Goal: Task Accomplishment & Management: Manage account settings

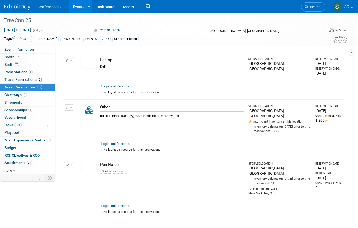
click at [79, 7] on link "Events" at bounding box center [78, 6] width 19 height 13
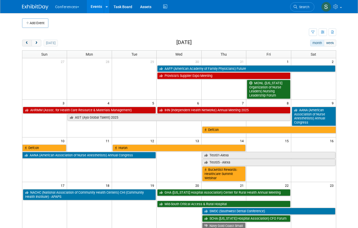
click at [25, 42] on span "prev" at bounding box center [27, 43] width 4 height 3
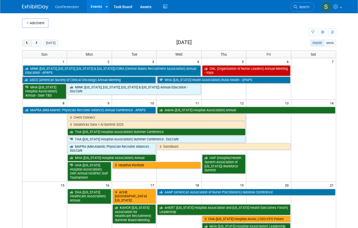
click at [25, 42] on span "prev" at bounding box center [27, 43] width 4 height 3
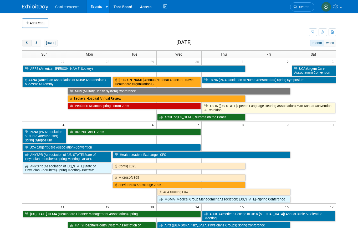
click at [25, 42] on span "prev" at bounding box center [27, 43] width 4 height 3
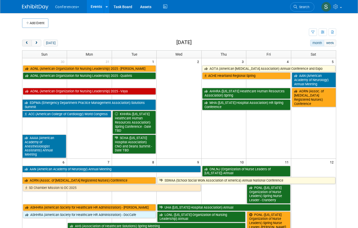
click at [25, 42] on span "prev" at bounding box center [27, 43] width 4 height 3
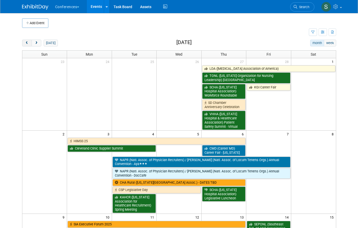
click at [25, 42] on span "prev" at bounding box center [27, 43] width 4 height 3
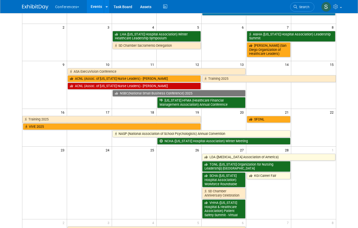
scroll to position [73, 0]
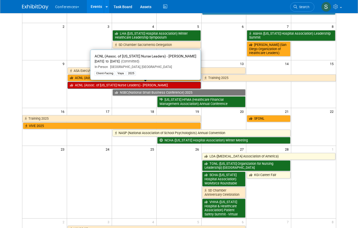
click at [92, 85] on link "ACNL (Assoc. of [US_STATE] Nurse Leaders) - [PERSON_NAME]" at bounding box center [134, 85] width 133 height 7
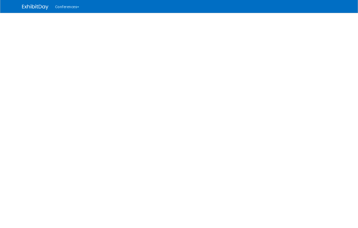
select select "Vaya"
select select "[PERSON_NAME]"
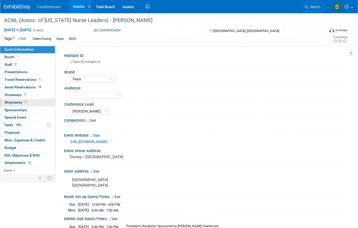
click at [34, 105] on link "1 Shipments 1" at bounding box center [27, 102] width 55 height 7
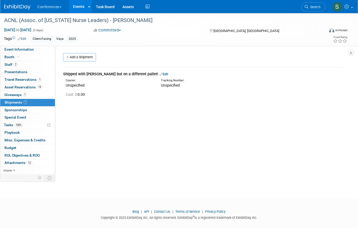
click at [80, 8] on link "Events" at bounding box center [78, 6] width 19 height 13
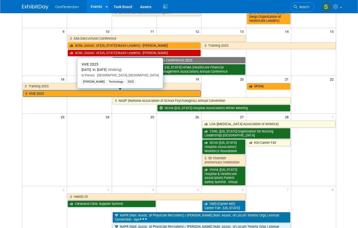
scroll to position [116, 0]
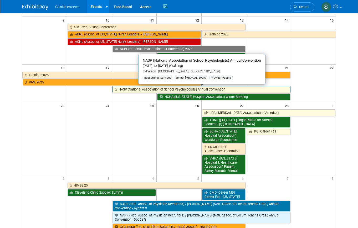
click at [130, 91] on link "NASP (National Association of School Psychologists) Annual Convention" at bounding box center [202, 89] width 178 height 7
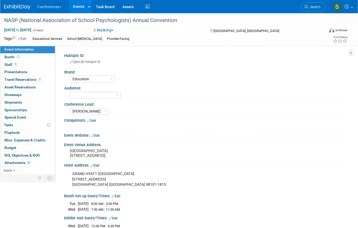
select select "Education"
select select "Sophie"
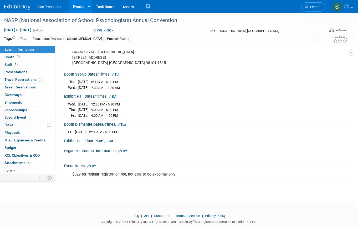
scroll to position [136, 0]
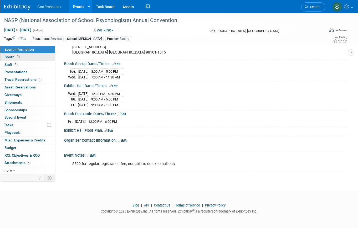
click at [24, 55] on link "Booth" at bounding box center [27, 57] width 55 height 7
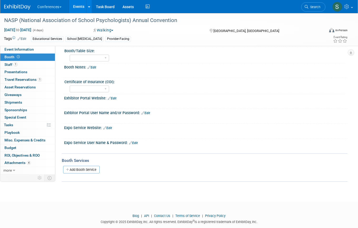
scroll to position [48, 0]
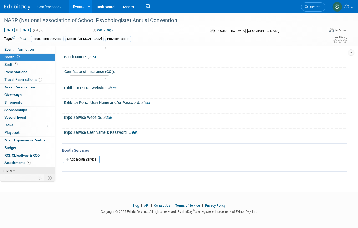
click at [34, 168] on link "more" at bounding box center [27, 170] width 55 height 7
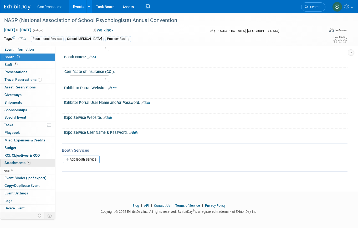
click at [32, 164] on link "4 Attachments 4" at bounding box center [27, 163] width 55 height 7
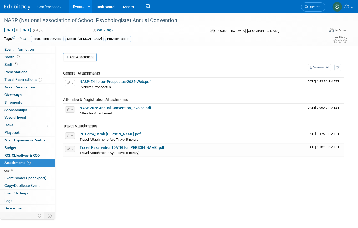
click at [83, 6] on link "Events" at bounding box center [78, 6] width 19 height 13
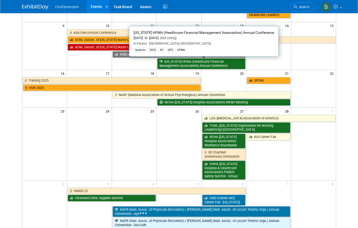
scroll to position [138, 0]
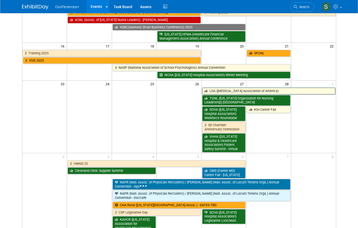
click at [215, 90] on link "LDA ([MEDICAL_DATA] Association of America)" at bounding box center [268, 91] width 133 height 7
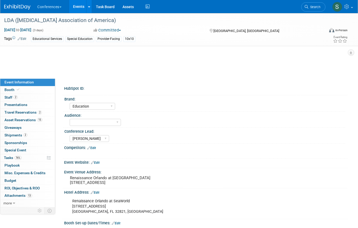
select select "Education"
select select "[PERSON_NAME]"
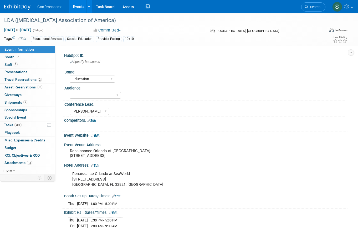
scroll to position [131, 0]
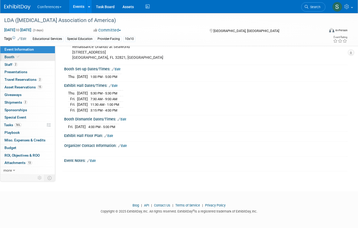
click at [37, 58] on link "Booth" at bounding box center [27, 57] width 55 height 7
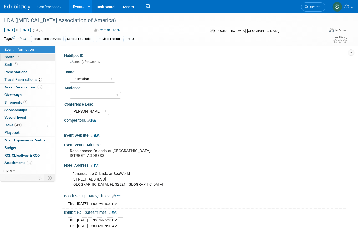
select select "10'x10'"
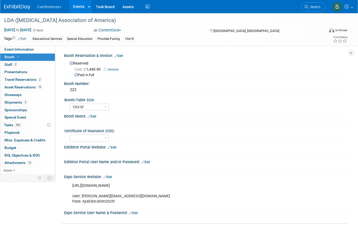
click at [121, 55] on link "Edit" at bounding box center [118, 56] width 9 height 4
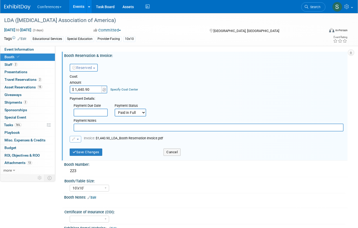
click at [135, 111] on select "Not Paid Yet Partially Paid Paid in Full" at bounding box center [131, 113] width 32 height 8
click at [115, 109] on select "Not Paid Yet Partially Paid Paid in Full" at bounding box center [131, 113] width 32 height 8
click at [127, 89] on link "Specify Cost Center" at bounding box center [124, 90] width 28 height 4
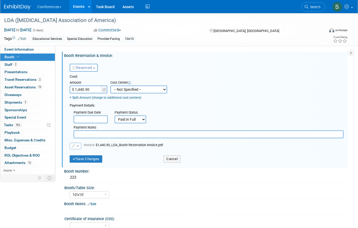
click at [128, 90] on select "-- Not Specified -- Aya Education Aya Healthcare Aya Locums Bespoke Corporate […" at bounding box center [138, 90] width 57 height 8
select select "18965871"
click at [110, 86] on select "-- Not Specified -- Aya Education Aya Healthcare Aya Locums Bespoke Corporate […" at bounding box center [138, 90] width 57 height 8
click at [90, 159] on button "Save Changes" at bounding box center [86, 159] width 33 height 7
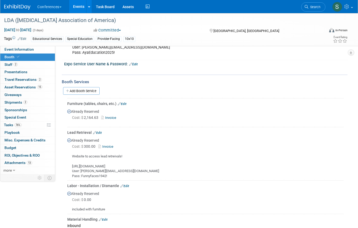
scroll to position [157, 0]
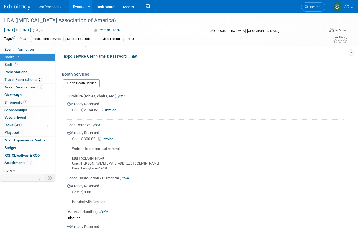
click at [120, 97] on icon at bounding box center [119, 96] width 3 height 3
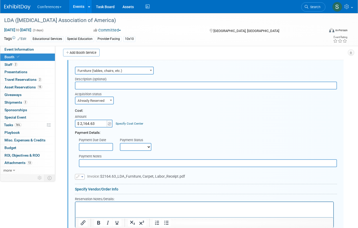
scroll to position [0, 0]
click at [128, 122] on link "Specify Cost Center" at bounding box center [130, 124] width 28 height 4
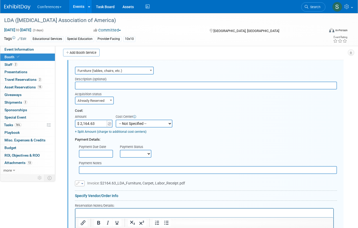
click at [133, 126] on select "-- Not Specified -- Aya Education Aya Healthcare Aya Locums Bespoke Corporate D…" at bounding box center [144, 124] width 57 height 8
select select "18965871"
click at [116, 120] on select "-- Not Specified -- Aya Education Aya Healthcare Aya Locums Bespoke Corporate D…" at bounding box center [144, 124] width 57 height 8
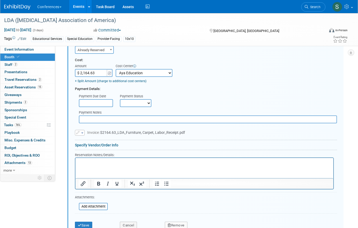
scroll to position [250, 0]
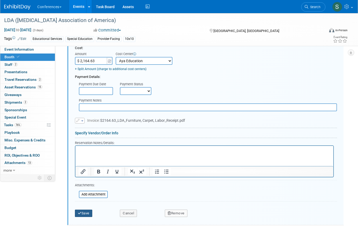
click at [89, 211] on button "Save" at bounding box center [83, 213] width 17 height 7
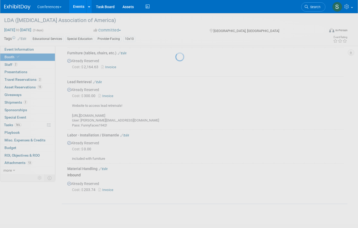
scroll to position [187, 0]
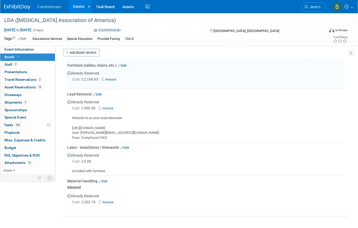
click at [100, 94] on link "Edit" at bounding box center [97, 95] width 9 height 4
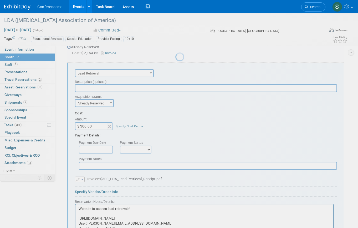
scroll to position [216, 0]
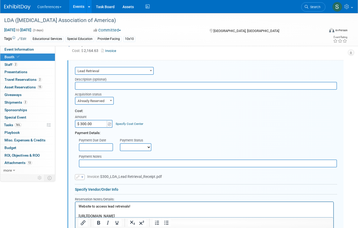
click at [130, 122] on link "Specify Cost Center" at bounding box center [130, 124] width 28 height 4
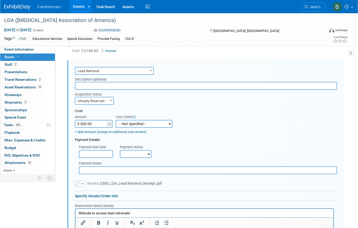
click at [134, 125] on select "-- Not Specified -- Aya Education Aya Healthcare Aya Locums Bespoke Corporate D…" at bounding box center [144, 124] width 57 height 8
select select "18965871"
click at [116, 120] on select "-- Not Specified -- Aya Education Aya Healthcare Aya Locums Bespoke Corporate D…" at bounding box center [144, 124] width 57 height 8
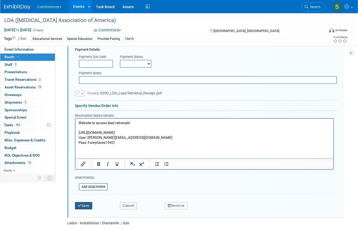
click at [87, 205] on button "Save" at bounding box center [83, 205] width 17 height 7
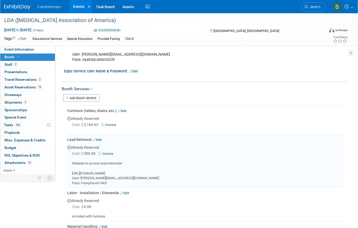
scroll to position [212, 0]
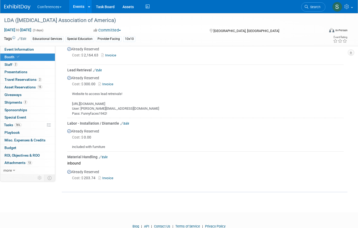
click at [126, 123] on link "Edit" at bounding box center [124, 124] width 9 height 4
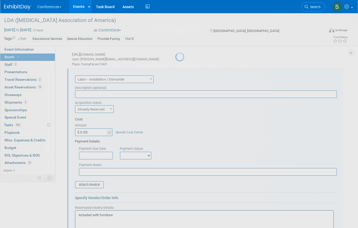
scroll to position [269, 0]
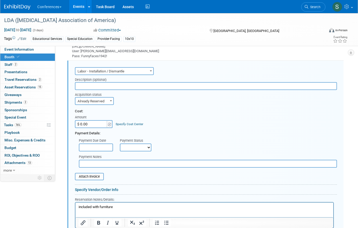
click at [127, 123] on link "Specify Cost Center" at bounding box center [130, 124] width 28 height 4
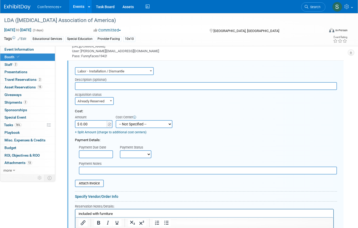
click at [132, 124] on select "-- Not Specified -- Aya Education Aya Healthcare Aya Locums Bespoke Corporate […" at bounding box center [144, 124] width 57 height 8
select select "18965871"
click at [116, 120] on select "-- Not Specified -- Aya Education Aya Healthcare Aya Locums Bespoke Corporate […" at bounding box center [144, 124] width 57 height 8
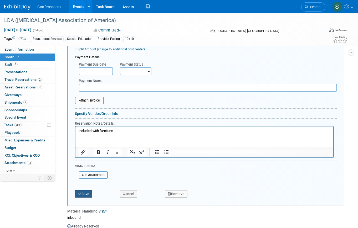
click at [80, 195] on button "Save" at bounding box center [83, 194] width 17 height 7
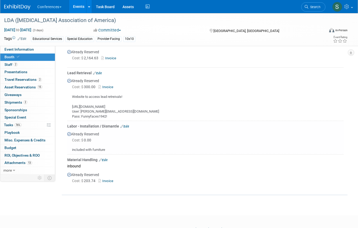
scroll to position [192, 0]
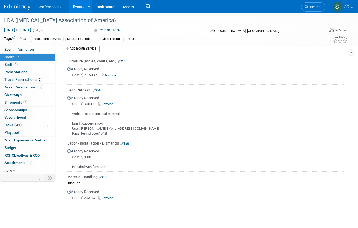
click at [124, 144] on link "Edit" at bounding box center [124, 144] width 9 height 4
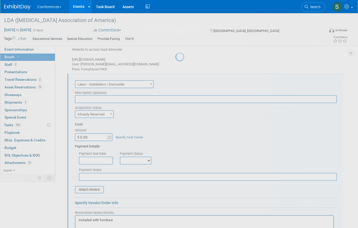
scroll to position [269, 0]
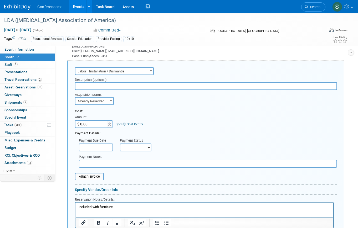
click at [128, 122] on link "Specify Cost Center" at bounding box center [130, 124] width 28 height 4
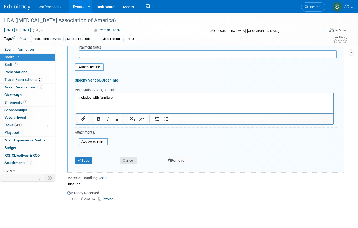
click at [128, 159] on button "Cancel" at bounding box center [128, 160] width 17 height 7
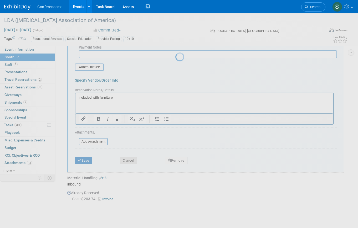
scroll to position [231, 0]
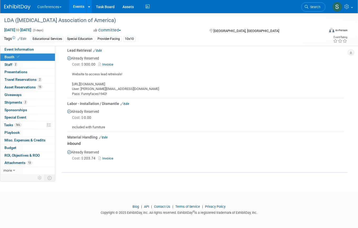
click at [106, 136] on link "Edit" at bounding box center [103, 138] width 9 height 4
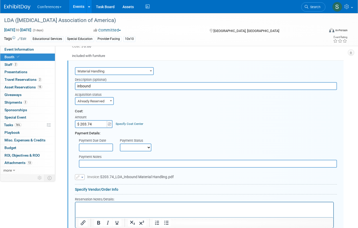
scroll to position [330, 0]
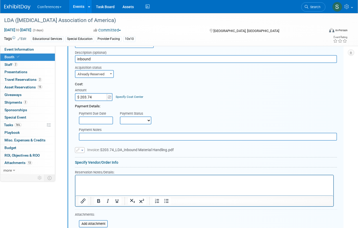
click at [127, 96] on link "Specify Cost Center" at bounding box center [130, 97] width 28 height 4
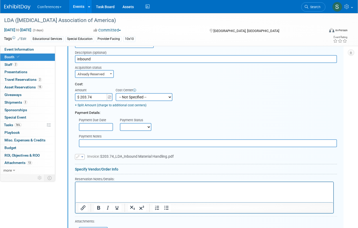
click at [127, 96] on select "-- Not Specified -- Aya Education Aya Healthcare Aya Locums Bespoke Corporate […" at bounding box center [144, 97] width 57 height 8
select select "18965871"
click at [116, 93] on select "-- Not Specified -- Aya Education Aya Healthcare Aya Locums Bespoke Corporate […" at bounding box center [144, 97] width 57 height 8
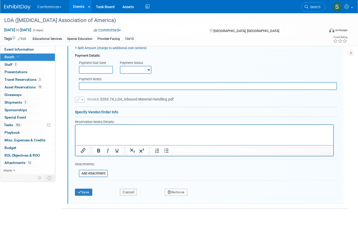
scroll to position [392, 0]
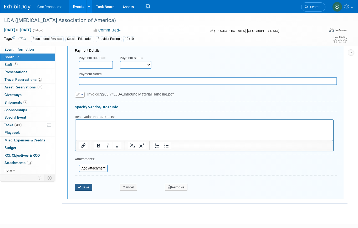
click at [85, 186] on button "Save" at bounding box center [83, 187] width 17 height 7
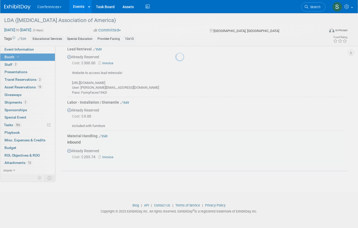
scroll to position [231, 0]
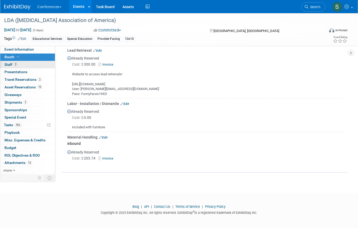
click at [27, 63] on link "2 Staff 2" at bounding box center [27, 64] width 55 height 7
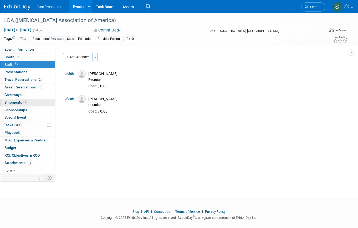
click at [27, 104] on link "2 Shipments 2" at bounding box center [27, 102] width 55 height 7
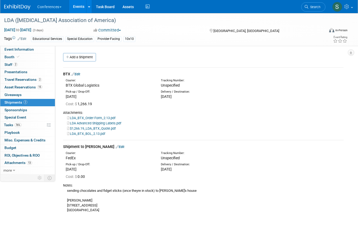
click at [80, 74] on link "Edit" at bounding box center [75, 74] width 9 height 4
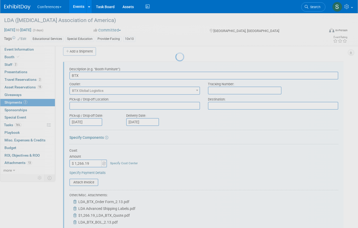
scroll to position [8, 0]
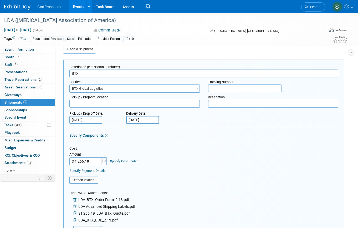
click at [120, 160] on link "Specify Cost Center" at bounding box center [124, 162] width 28 height 4
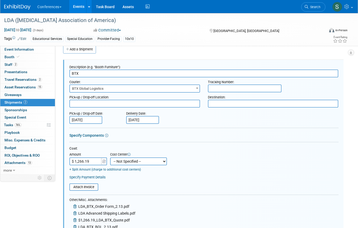
click at [121, 162] on select "-- Not Specified -- Aya Education Aya Healthcare Aya Locums Bespoke Corporate […" at bounding box center [138, 162] width 57 height 8
select select "18965871"
click at [110, 158] on select "-- Not Specified -- Aya Education Aya Healthcare Aya Locums Bespoke Corporate D…" at bounding box center [138, 162] width 57 height 8
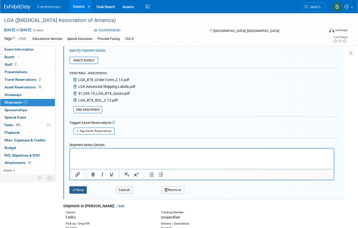
click at [82, 189] on button "Save" at bounding box center [77, 190] width 17 height 7
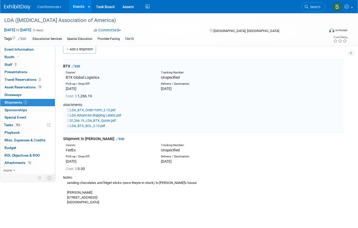
scroll to position [17, 0]
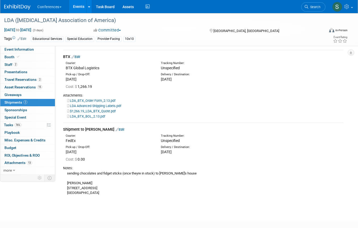
click at [77, 8] on link "Events" at bounding box center [78, 6] width 19 height 13
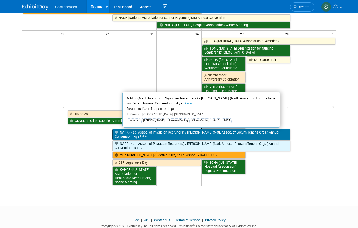
scroll to position [189, 0]
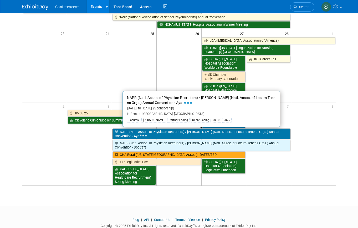
click at [161, 136] on link "NAPR (Natl. Assoc. of Physician Recruiters) / [PERSON_NAME] (Natl. Assoc. of Lo…" at bounding box center [202, 134] width 178 height 11
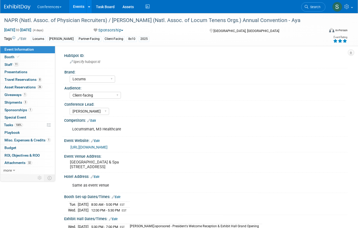
select select "Locums"
select select "Client-facing"
select select "[PERSON_NAME]"
click at [21, 105] on link "3 Shipments 3" at bounding box center [27, 102] width 55 height 7
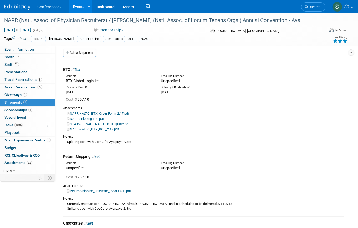
scroll to position [10, 0]
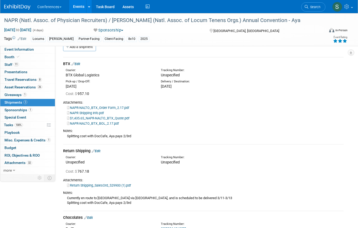
click at [80, 63] on link "Edit" at bounding box center [75, 64] width 9 height 4
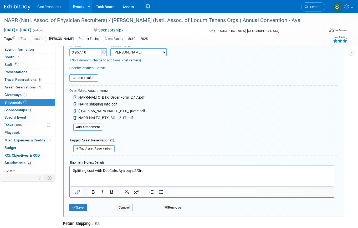
scroll to position [123, 0]
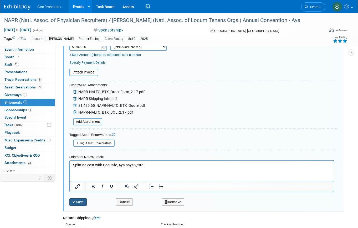
click at [79, 203] on button "Save" at bounding box center [77, 202] width 17 height 7
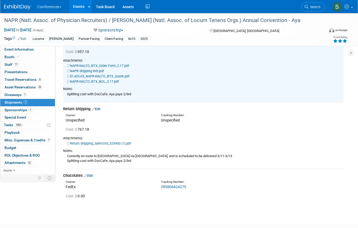
scroll to position [55, 0]
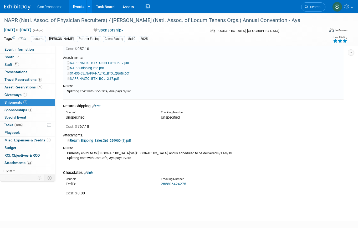
click at [99, 107] on link "Edit" at bounding box center [96, 106] width 9 height 4
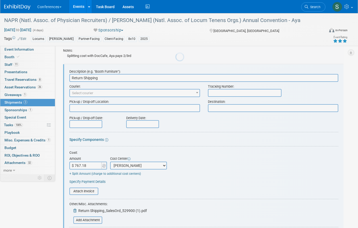
scroll to position [0, 0]
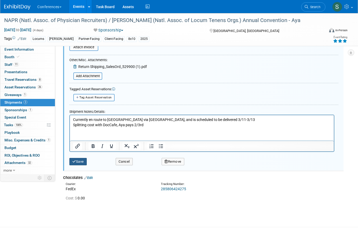
click at [79, 162] on button "Save" at bounding box center [77, 161] width 17 height 7
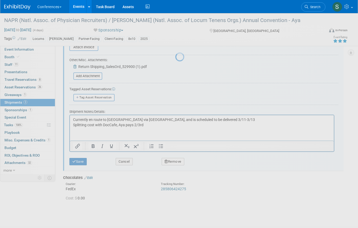
scroll to position [85, 0]
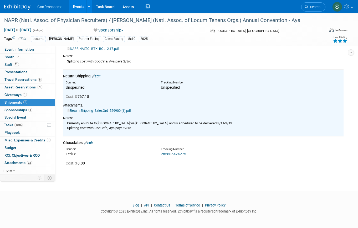
click at [84, 5] on link "Events" at bounding box center [78, 6] width 19 height 13
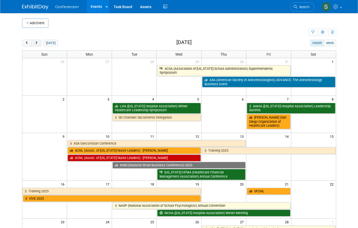
click at [37, 43] on span "next" at bounding box center [36, 43] width 4 height 3
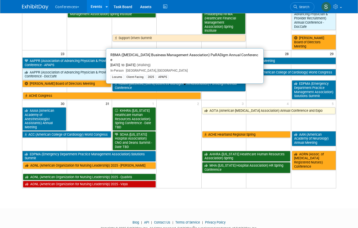
scroll to position [288, 0]
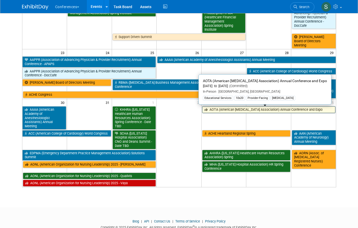
click at [212, 109] on link "AOTA (American [MEDICAL_DATA] Association) Annual Conference and Expo" at bounding box center [268, 109] width 133 height 7
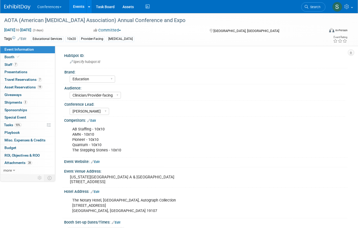
select select "Education"
select select "Clinician/Provider-facing"
select select "[PERSON_NAME]"
click at [34, 54] on link "Booth" at bounding box center [27, 57] width 55 height 7
select select "10'x20'"
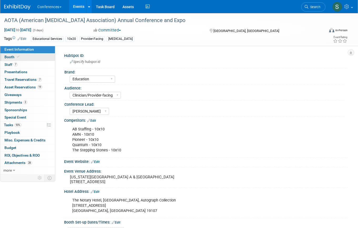
select select "No"
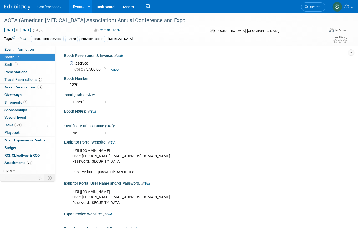
click at [121, 55] on link "Edit" at bounding box center [118, 56] width 9 height 4
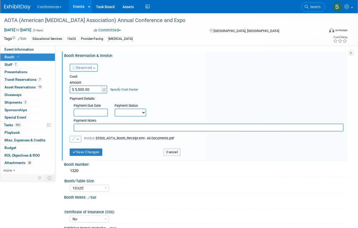
click at [117, 89] on link "Specify Cost Center" at bounding box center [124, 90] width 28 height 4
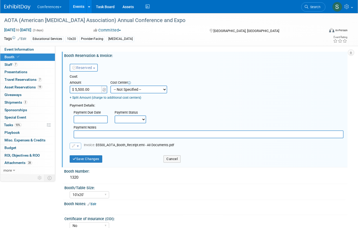
click at [119, 91] on select "-- Not Specified -- Aya Education Aya Healthcare Aya Locums Bespoke Corporate […" at bounding box center [138, 90] width 57 height 8
select select "18965871"
click at [110, 86] on select "-- Not Specified -- Aya Education Aya Healthcare Aya Locums Bespoke Corporate […" at bounding box center [138, 90] width 57 height 8
click at [93, 159] on button "Save Changes" at bounding box center [86, 159] width 33 height 7
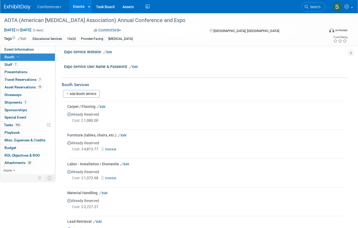
scroll to position [173, 0]
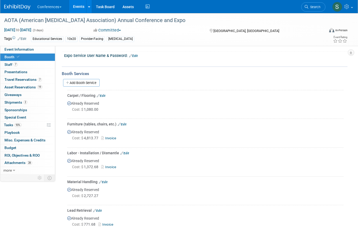
click at [101, 94] on link "Edit" at bounding box center [101, 96] width 9 height 4
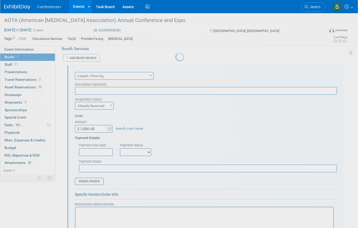
scroll to position [204, 0]
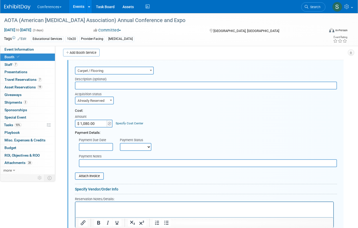
click at [124, 125] on link "Specify Cost Center" at bounding box center [130, 124] width 28 height 4
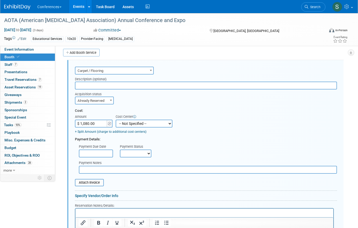
click at [125, 124] on select "-- Not Specified -- Aya Education Aya Healthcare Aya Locums Bespoke Corporate […" at bounding box center [144, 124] width 57 height 8
select select "18965871"
click at [116, 120] on select "-- Not Specified -- Aya Education Aya Healthcare Aya Locums Bespoke Corporate D…" at bounding box center [144, 124] width 57 height 8
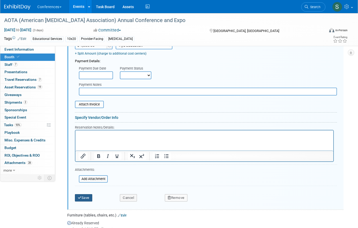
click at [84, 200] on button "Save" at bounding box center [83, 198] width 17 height 7
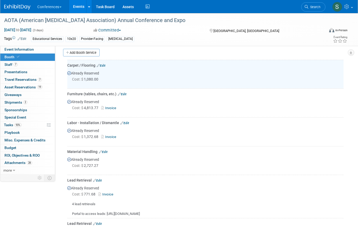
click at [122, 94] on link "Edit" at bounding box center [122, 95] width 9 height 4
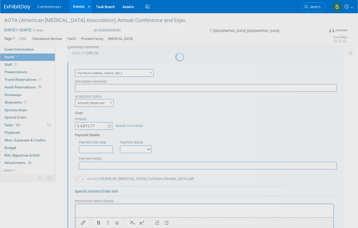
scroll to position [232, 0]
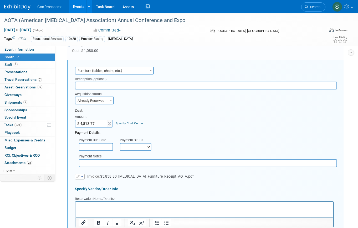
click at [122, 124] on link "Specify Cost Center" at bounding box center [130, 124] width 28 height 4
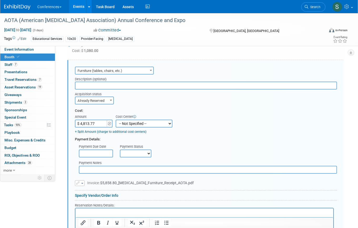
click at [122, 124] on select "-- Not Specified -- Aya Education Aya Healthcare Aya Locums Bespoke Corporate D…" at bounding box center [144, 124] width 57 height 8
select select "18965871"
click at [116, 120] on select "-- Not Specified -- Aya Education Aya Healthcare Aya Locums Bespoke Corporate D…" at bounding box center [144, 124] width 57 height 8
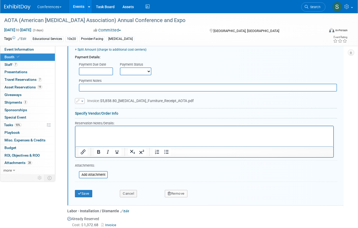
scroll to position [317, 0]
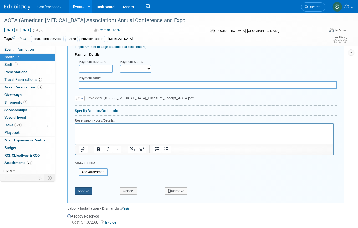
click at [86, 190] on button "Save" at bounding box center [83, 191] width 17 height 7
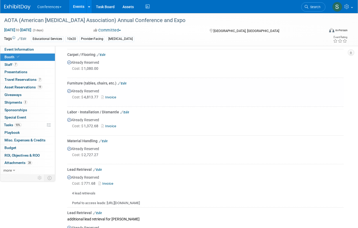
click at [124, 111] on link "Edit" at bounding box center [124, 113] width 9 height 4
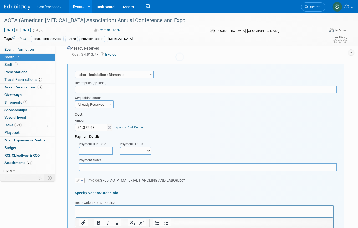
scroll to position [261, 0]
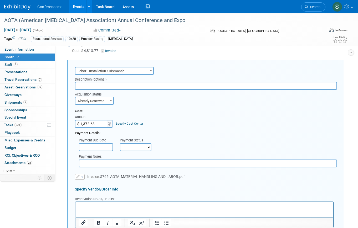
click at [125, 121] on div "Specify Cost Center" at bounding box center [130, 121] width 28 height 10
click at [126, 126] on td "Specify Cost Center Cost Center -- Not Specified -- Aya Education Aya Healthcar…" at bounding box center [128, 121] width 30 height 14
click at [126, 124] on link "Specify Cost Center" at bounding box center [130, 124] width 28 height 4
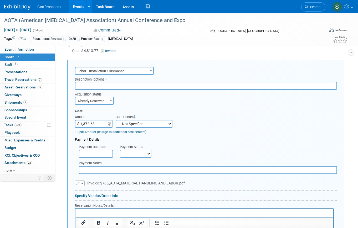
click at [126, 126] on select "-- Not Specified -- Aya Education Aya Healthcare Aya Locums Bespoke Corporate D…" at bounding box center [144, 124] width 57 height 8
select select "18965871"
click at [116, 120] on select "-- Not Specified -- Aya Education Aya Healthcare Aya Locums Bespoke Corporate D…" at bounding box center [144, 124] width 57 height 8
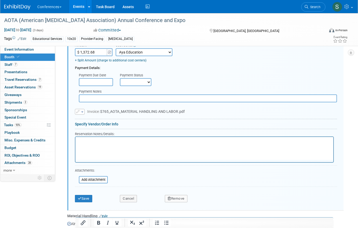
scroll to position [335, 0]
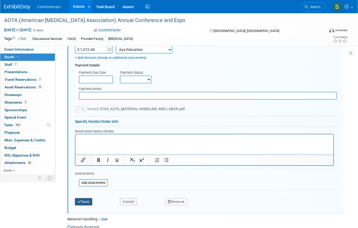
click at [85, 203] on button "Save" at bounding box center [83, 201] width 17 height 7
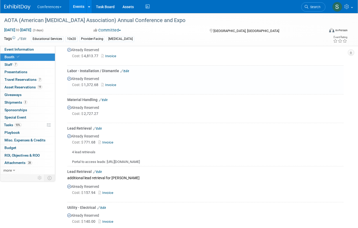
click at [107, 99] on link "Edit" at bounding box center [103, 100] width 9 height 4
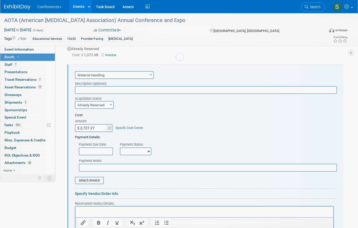
scroll to position [290, 0]
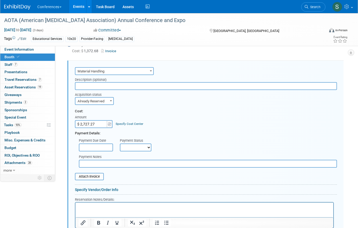
click at [121, 122] on link "Specify Cost Center" at bounding box center [130, 124] width 28 height 4
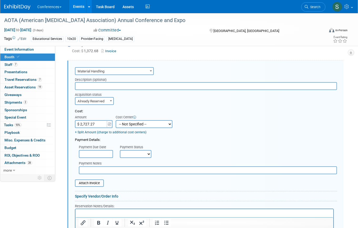
click at [121, 122] on select "-- Not Specified -- Aya Education Aya Healthcare Aya Locums Bespoke Corporate D…" at bounding box center [144, 124] width 57 height 8
select select "18965871"
click at [116, 120] on select "-- Not Specified -- Aya Education Aya Healthcare Aya Locums Bespoke Corporate D…" at bounding box center [144, 124] width 57 height 8
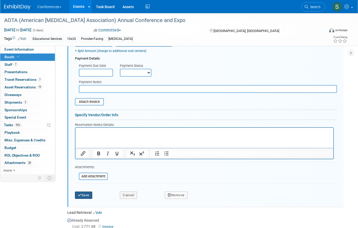
click at [88, 194] on button "Save" at bounding box center [83, 195] width 17 height 7
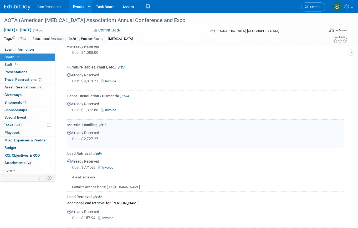
scroll to position [251, 0]
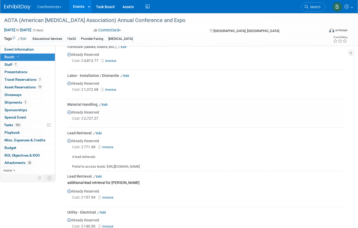
click at [101, 132] on link "Edit" at bounding box center [97, 134] width 9 height 4
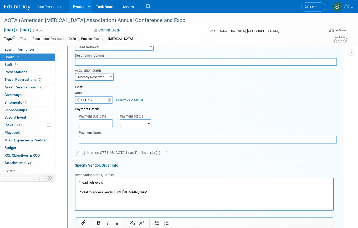
scroll to position [347, 0]
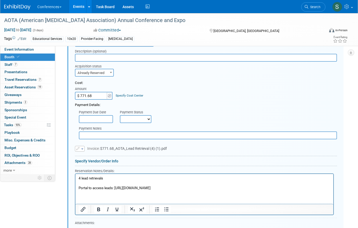
click at [126, 96] on link "Specify Cost Center" at bounding box center [130, 96] width 28 height 4
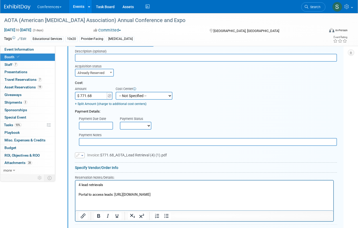
click at [124, 96] on select "-- Not Specified -- Aya Education Aya Healthcare Aya Locums Bespoke Corporate […" at bounding box center [144, 96] width 57 height 8
select select "18965871"
click at [116, 92] on select "-- Not Specified -- Aya Education Aya Healthcare Aya Locums Bespoke Corporate […" at bounding box center [144, 96] width 57 height 8
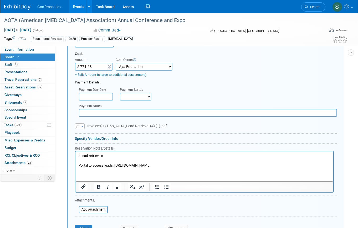
scroll to position [401, 0]
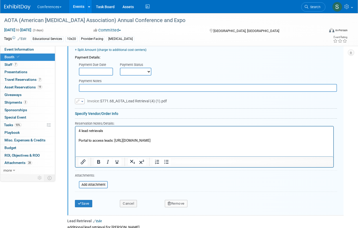
click at [85, 208] on div "Save Cancel Remove" at bounding box center [206, 202] width 262 height 16
click at [85, 204] on button "Save" at bounding box center [83, 203] width 17 height 7
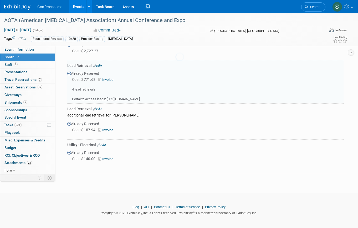
scroll to position [318, 0]
click at [100, 107] on div "Lead Retrieval Edit" at bounding box center [205, 109] width 276 height 5
click at [100, 108] on link "Edit" at bounding box center [97, 110] width 9 height 4
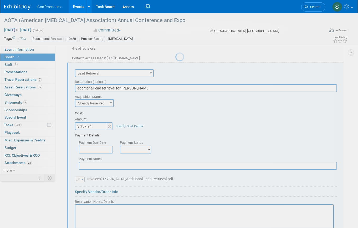
scroll to position [361, 0]
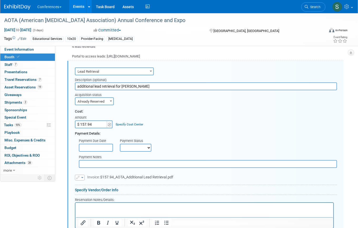
click at [125, 124] on link "Specify Cost Center" at bounding box center [130, 125] width 28 height 4
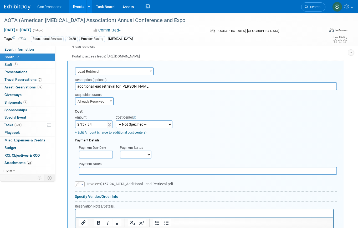
click at [125, 123] on select "-- Not Specified -- Aya Education Aya Healthcare Aya Locums Bespoke Corporate […" at bounding box center [144, 125] width 57 height 8
select select "18965871"
click at [116, 121] on select "-- Not Specified -- Aya Education Aya Healthcare Aya Locums Bespoke Corporate […" at bounding box center [144, 125] width 57 height 8
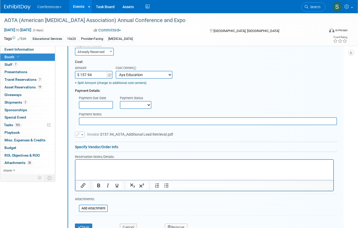
scroll to position [412, 0]
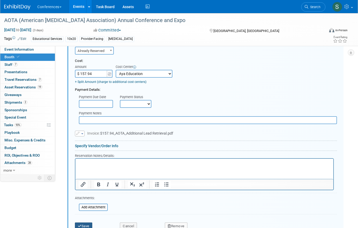
click at [85, 224] on button "Save" at bounding box center [83, 226] width 17 height 7
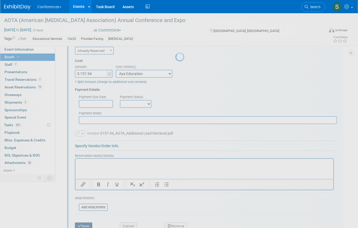
scroll to position [319, 0]
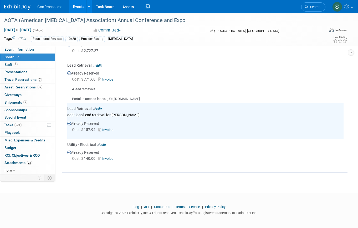
click at [105, 144] on link "Edit" at bounding box center [101, 145] width 9 height 4
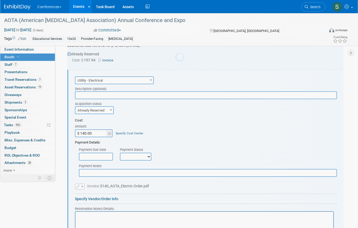
scroll to position [0, 0]
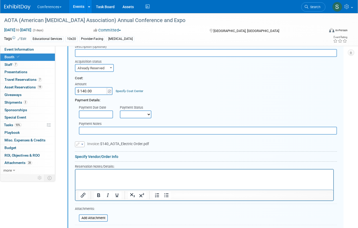
click at [124, 89] on link "Specify Cost Center" at bounding box center [130, 91] width 28 height 4
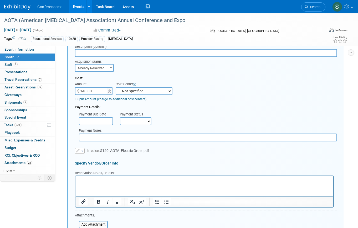
click at [125, 90] on select "-- Not Specified -- Aya Education Aya Healthcare Aya Locums Bespoke Corporate […" at bounding box center [144, 91] width 57 height 8
select select "18965871"
click at [116, 87] on select "-- Not Specified -- Aya Education Aya Healthcare Aya Locums Bespoke Corporate […" at bounding box center [144, 91] width 57 height 8
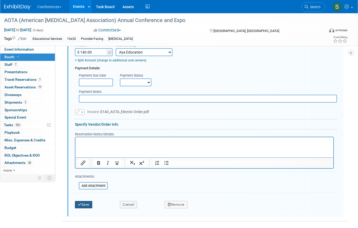
click at [86, 201] on button "Save" at bounding box center [83, 204] width 17 height 7
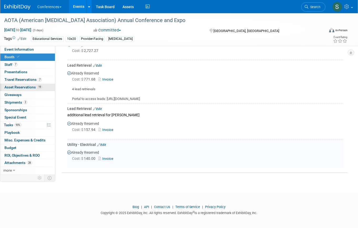
click at [41, 89] on span "19" at bounding box center [39, 87] width 5 height 4
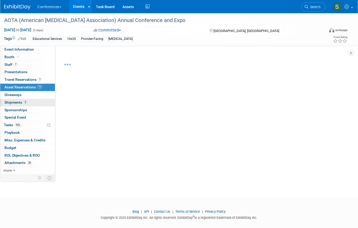
click at [35, 101] on link "2 Shipments 2" at bounding box center [27, 102] width 55 height 7
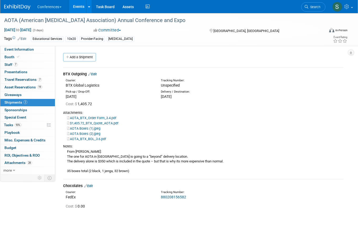
click at [97, 75] on link "Edit" at bounding box center [92, 74] width 9 height 4
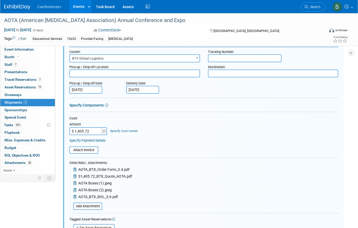
click at [121, 131] on link "Specify Cost Center" at bounding box center [124, 131] width 28 height 4
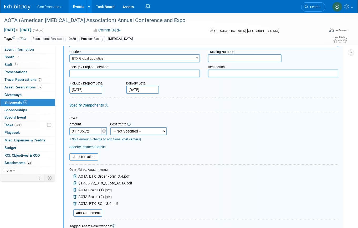
click at [123, 134] on select "-- Not Specified -- Aya Education Aya Healthcare Aya Locums Bespoke Corporate […" at bounding box center [138, 131] width 57 height 8
select select "18965871"
click at [110, 127] on select "-- Not Specified -- Aya Education Aya Healthcare Aya Locums Bespoke Corporate […" at bounding box center [138, 131] width 57 height 8
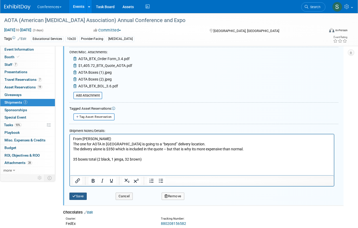
click at [78, 196] on button "Save" at bounding box center [77, 196] width 17 height 7
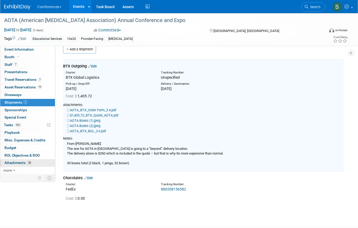
click at [34, 162] on link "28 Attachments 28" at bounding box center [27, 163] width 55 height 7
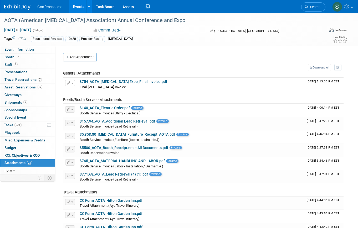
click at [81, 4] on link "Events" at bounding box center [78, 6] width 19 height 13
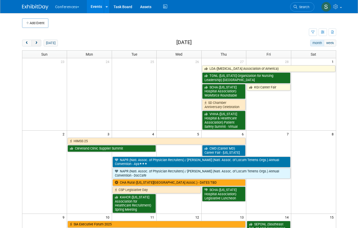
click at [39, 44] on button "next" at bounding box center [37, 43] width 10 height 7
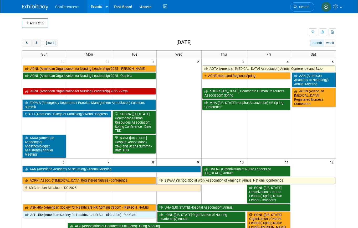
click at [36, 42] on span "next" at bounding box center [36, 43] width 4 height 3
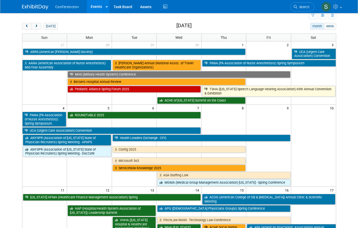
scroll to position [15, 0]
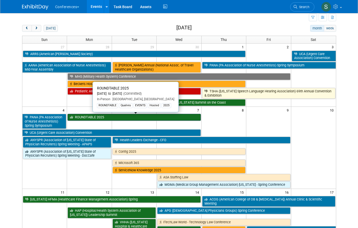
click at [96, 118] on link "ROUNDTABLE 2025" at bounding box center [134, 117] width 133 height 7
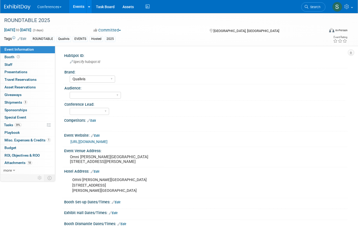
select select "Qualivis"
click at [31, 104] on link "3 Shipments 3" at bounding box center [27, 102] width 55 height 7
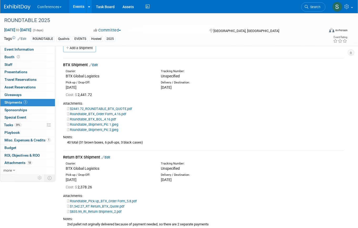
scroll to position [13, 0]
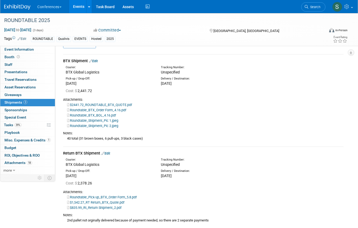
click at [96, 61] on link "Edit" at bounding box center [93, 61] width 9 height 4
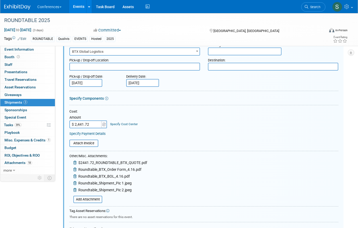
scroll to position [58, 0]
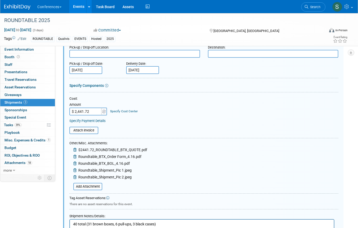
click at [117, 113] on link "Specify Cost Center" at bounding box center [124, 112] width 28 height 4
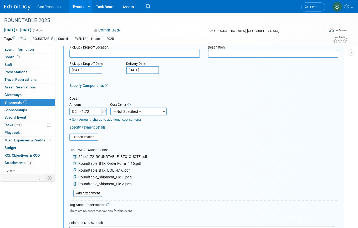
click at [120, 113] on select "-- Not Specified -- Aya Education Aya Healthcare Aya Locums Bespoke Corporate […" at bounding box center [138, 112] width 57 height 8
select select "18965874"
click at [110, 108] on select "-- Not Specified -- Aya Education Aya Healthcare Aya Locums Bespoke Corporate […" at bounding box center [138, 112] width 57 height 8
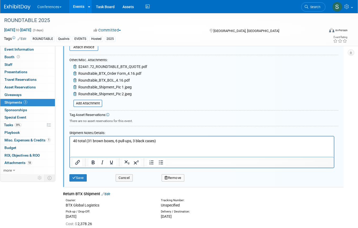
scroll to position [150, 0]
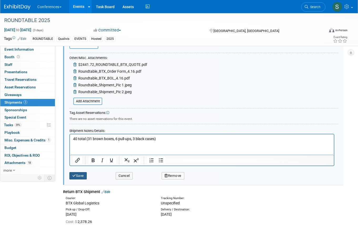
click at [80, 178] on button "Save" at bounding box center [77, 175] width 17 height 7
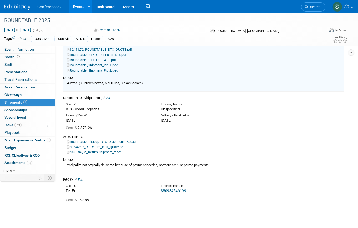
scroll to position [71, 0]
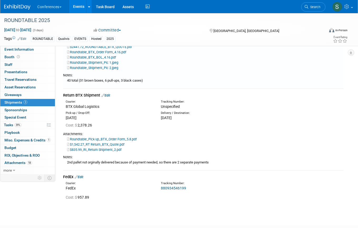
click at [107, 96] on link "Edit" at bounding box center [105, 96] width 9 height 4
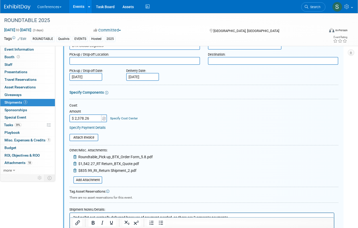
scroll to position [146, 0]
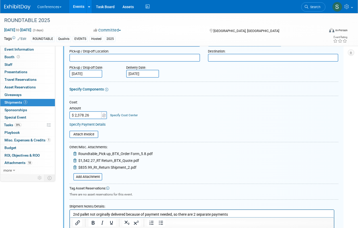
click at [121, 116] on link "Specify Cost Center" at bounding box center [124, 116] width 28 height 4
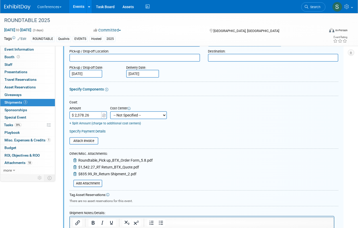
click at [121, 116] on select "-- Not Specified -- Aya Education Aya Healthcare Aya Locums Bespoke Corporate D…" at bounding box center [138, 115] width 57 height 8
select select "18965874"
click at [110, 111] on select "-- Not Specified -- Aya Education Aya Healthcare Aya Locums Bespoke Corporate D…" at bounding box center [138, 115] width 57 height 8
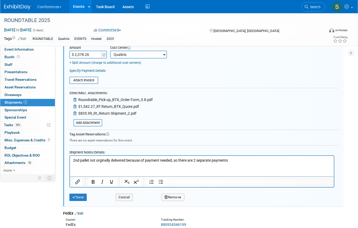
scroll to position [226, 0]
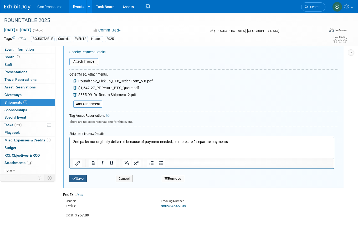
click at [79, 178] on button "Save" at bounding box center [77, 178] width 17 height 7
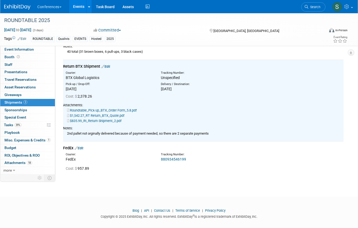
click at [83, 147] on link "Edit" at bounding box center [79, 148] width 9 height 4
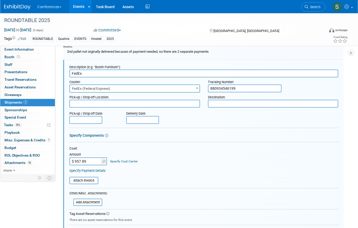
scroll to position [186, 0]
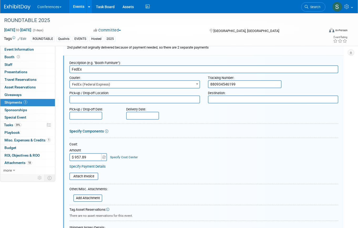
click at [131, 155] on div "Specify Cost Center" at bounding box center [124, 155] width 28 height 10
click at [131, 157] on link "Specify Cost Center" at bounding box center [124, 158] width 28 height 4
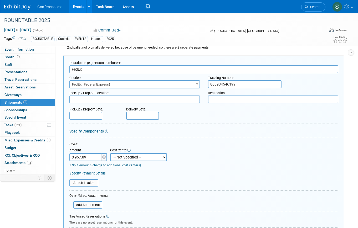
click at [129, 160] on select "-- Not Specified -- Aya Education Aya Healthcare Aya Locums Bespoke Corporate D…" at bounding box center [138, 158] width 57 height 8
select select "18965874"
click at [110, 154] on select "-- Not Specified -- Aya Education Aya Healthcare Aya Locums Bespoke Corporate D…" at bounding box center [138, 158] width 57 height 8
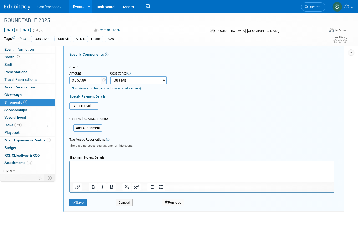
scroll to position [267, 0]
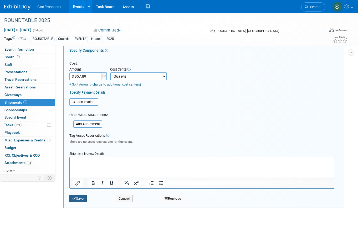
click at [75, 201] on button "Save" at bounding box center [77, 198] width 17 height 7
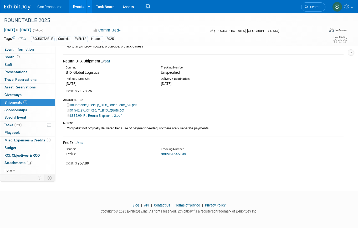
scroll to position [98, 0]
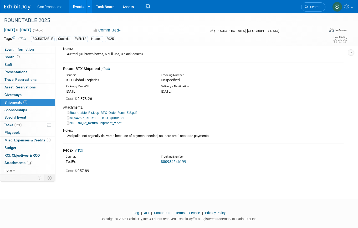
click at [84, 8] on link "Events" at bounding box center [78, 6] width 19 height 13
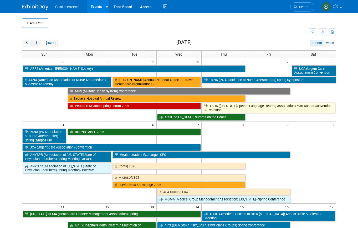
click at [36, 41] on button "next" at bounding box center [37, 43] width 10 height 7
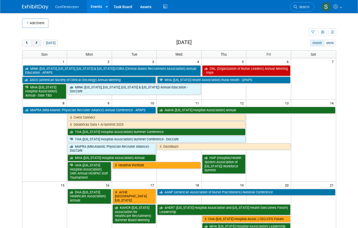
click at [38, 43] on span "next" at bounding box center [36, 43] width 4 height 3
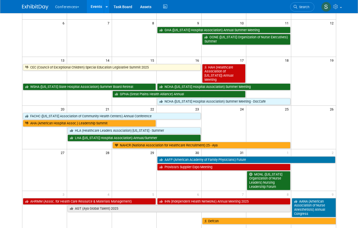
scroll to position [82, 0]
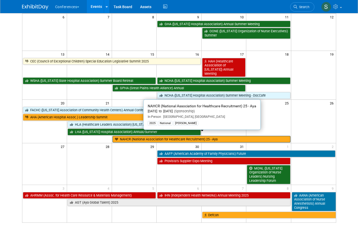
click at [126, 136] on link "NAHCR (National Association for Healthcare Recruitment) 25 - Aya" at bounding box center [202, 139] width 178 height 7
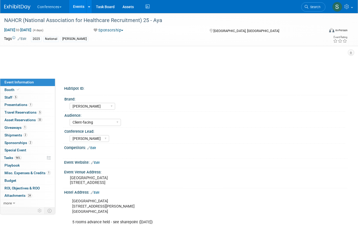
select select "[PERSON_NAME]"
select select "Client-facing"
select select "[PERSON_NAME]"
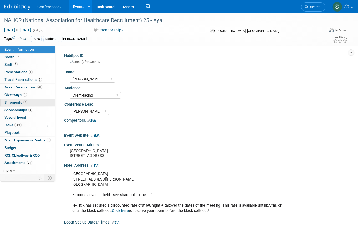
click at [28, 105] on link "2 Shipments 2" at bounding box center [27, 102] width 55 height 7
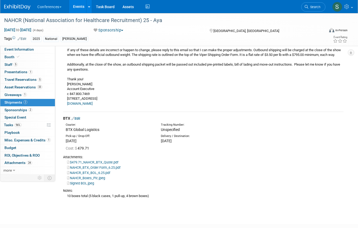
click at [79, 121] on link "Edit" at bounding box center [75, 119] width 9 height 4
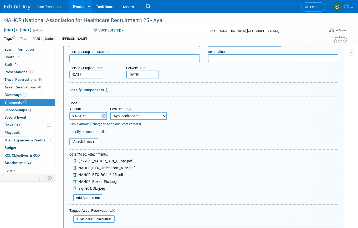
scroll to position [329, 0]
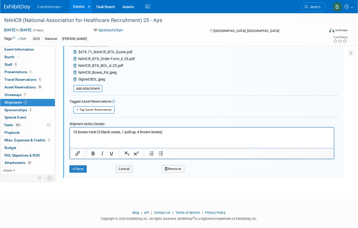
click at [69, 173] on div "Save" at bounding box center [88, 167] width 46 height 11
click at [78, 173] on button "Save" at bounding box center [77, 169] width 17 height 7
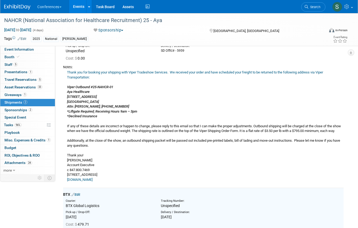
scroll to position [39, 0]
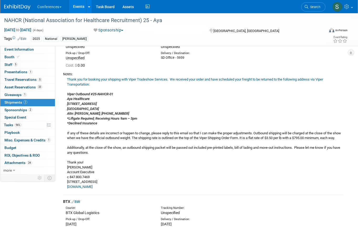
click at [77, 11] on link "Events" at bounding box center [78, 6] width 19 height 13
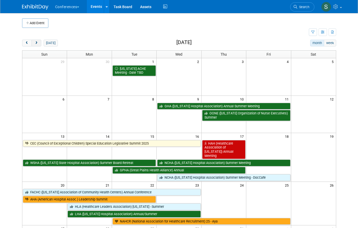
click at [35, 44] on span "next" at bounding box center [36, 43] width 4 height 3
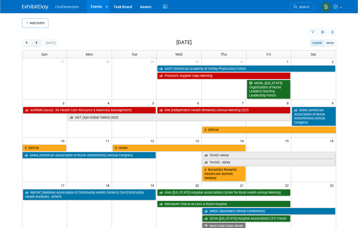
click at [38, 42] on button "next" at bounding box center [37, 43] width 10 height 7
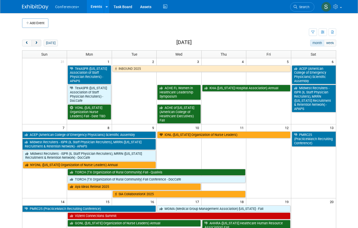
click at [38, 42] on button "next" at bounding box center [37, 43] width 10 height 7
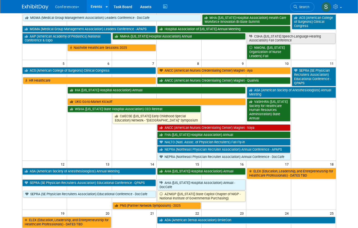
scroll to position [53, 0]
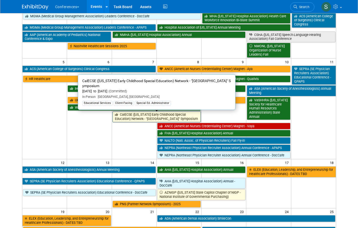
click at [141, 122] on link "CalECSE ([US_STATE] Early Childhood Special Education) Network - "[GEOGRAPHIC_D…" at bounding box center [157, 116] width 88 height 11
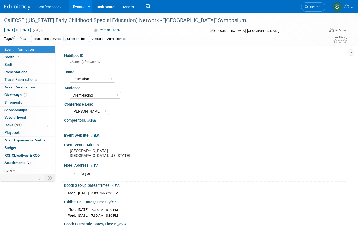
select select "Education"
select select "Client-facing"
select select "[PERSON_NAME]"
click at [25, 56] on link "Booth" at bounding box center [27, 57] width 55 height 7
select select "8' tabletop"
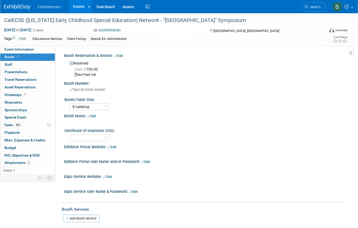
click at [122, 55] on link "Edit" at bounding box center [118, 56] width 9 height 4
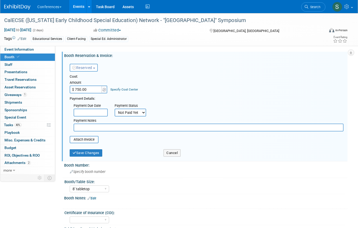
click at [120, 89] on link "Specify Cost Center" at bounding box center [124, 90] width 28 height 4
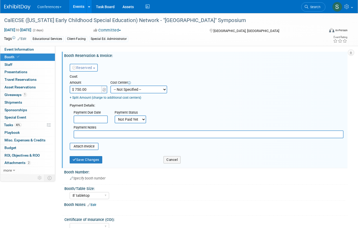
click at [123, 92] on select "-- Not Specified -- Aya Education Aya Healthcare Aya Locums Bespoke Corporate D…" at bounding box center [138, 90] width 57 height 8
select select "18965871"
click at [110, 86] on select "-- Not Specified -- Aya Education Aya Healthcare Aya Locums Bespoke Corporate D…" at bounding box center [138, 90] width 57 height 8
click at [86, 162] on button "Save Changes" at bounding box center [86, 159] width 33 height 7
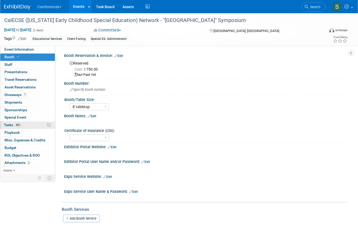
click at [30, 125] on link "40% Tasks 40%" at bounding box center [27, 125] width 55 height 7
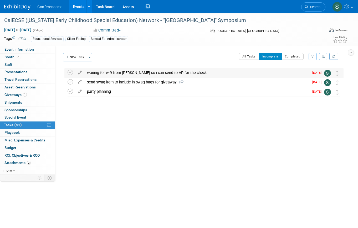
click at [92, 71] on div "waiting for w-9 from michelle so i can send to AP for the check" at bounding box center [196, 72] width 225 height 9
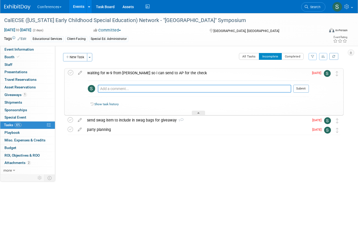
click at [104, 91] on textarea at bounding box center [194, 89] width 193 height 8
click at [118, 89] on textarea "requested from AP" at bounding box center [194, 89] width 193 height 8
click at [155, 89] on textarea "requested payment from AP" at bounding box center [194, 89] width 193 height 8
type textarea "requested payment from AP on 8/13, asked for update on 8/27"
click at [303, 88] on button "Submit" at bounding box center [301, 89] width 16 height 8
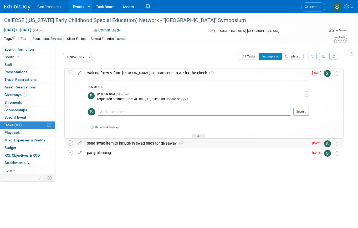
click at [164, 139] on div "send swag item to include in swag bags for giveaway 1" at bounding box center [196, 143] width 225 height 9
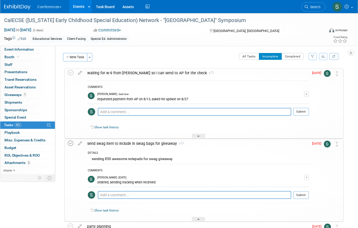
click at [70, 143] on icon at bounding box center [71, 144] width 6 height 6
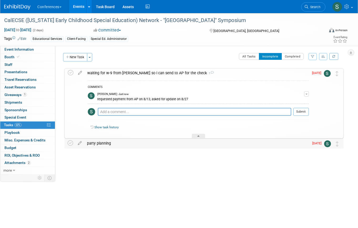
click at [139, 144] on div "party planning" at bounding box center [196, 143] width 225 height 9
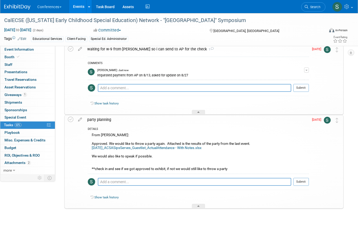
scroll to position [29, 0]
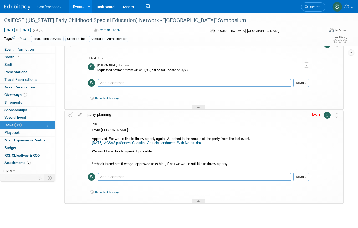
click at [117, 115] on div "party planning" at bounding box center [197, 114] width 224 height 9
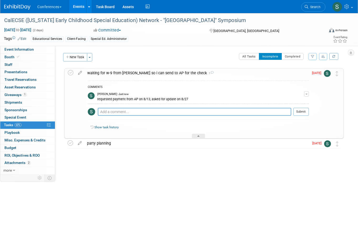
click at [117, 72] on div "waiting for w-9 from michelle so i can send to AP for the check 1" at bounding box center [197, 73] width 224 height 9
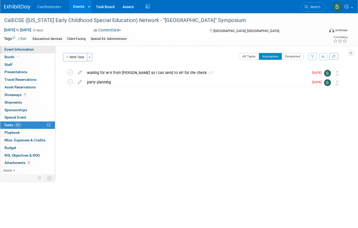
click at [26, 48] on span "Event Information" at bounding box center [18, 49] width 29 height 4
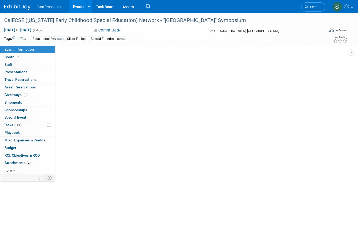
select select "Education"
select select "Client-facing"
select select "Sophie"
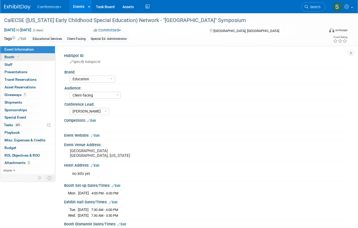
click at [26, 55] on link "Booth" at bounding box center [27, 57] width 55 height 7
select select "8' tabletop"
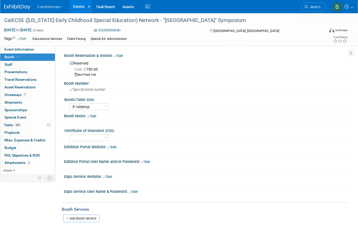
click at [118, 55] on link "Edit" at bounding box center [118, 56] width 9 height 4
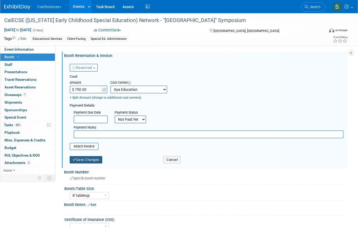
click at [84, 159] on button "Save Changes" at bounding box center [86, 159] width 33 height 7
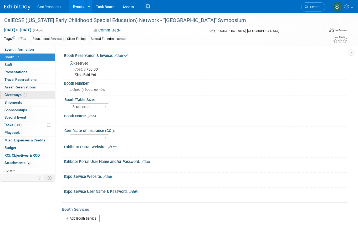
click at [28, 98] on link "1 Giveaways 1" at bounding box center [27, 94] width 55 height 7
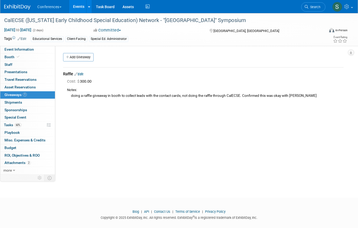
click at [83, 7] on link "Events" at bounding box center [78, 6] width 19 height 13
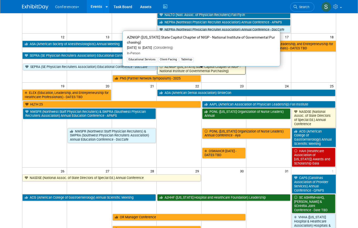
scroll to position [180, 0]
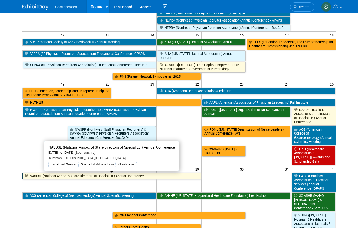
click at [144, 177] on link "NASDSE (National Assoc. of State Directors of Special Ed.) Annual Conference" at bounding box center [111, 176] width 178 height 7
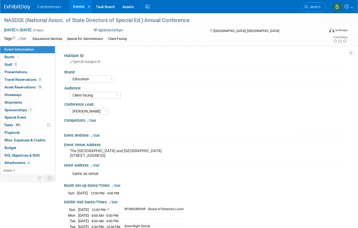
select select "Education"
select select "Client-facing"
select select "[PERSON_NAME]"
click at [42, 57] on link "Booth" at bounding box center [27, 57] width 55 height 7
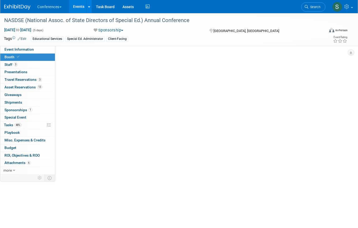
select select "6' tabletop"
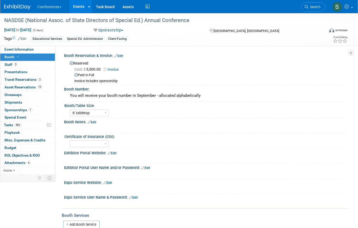
click at [120, 54] on link "Edit" at bounding box center [118, 56] width 9 height 4
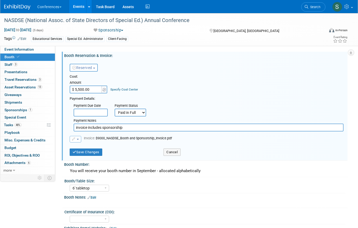
click at [115, 88] on link "Specify Cost Center" at bounding box center [124, 90] width 28 height 4
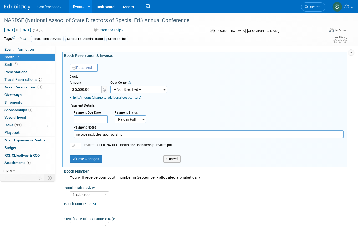
click at [121, 89] on select "-- Not Specified -- Aya Education Aya Healthcare Aya Locums Bespoke Corporate […" at bounding box center [138, 90] width 57 height 8
select select "18965871"
click at [110, 86] on select "-- Not Specified -- Aya Education Aya Healthcare Aya Locums Bespoke Corporate […" at bounding box center [138, 90] width 57 height 8
click at [90, 160] on button "Save Changes" at bounding box center [86, 159] width 33 height 7
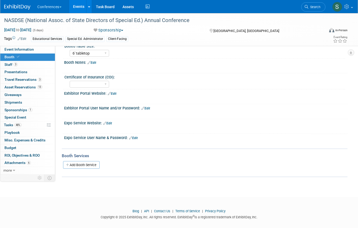
scroll to position [65, 0]
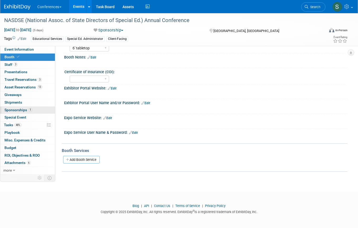
click at [21, 108] on link "1 Sponsorships 1" at bounding box center [27, 110] width 55 height 7
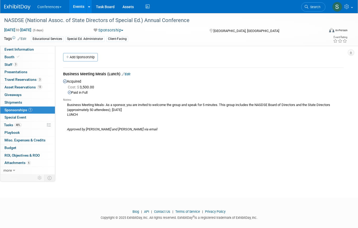
click at [127, 74] on link "Edit" at bounding box center [126, 74] width 9 height 4
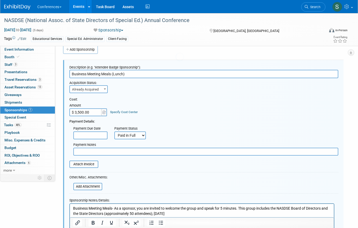
scroll to position [8, 0]
click at [120, 111] on link "Specify Cost Center" at bounding box center [124, 112] width 28 height 4
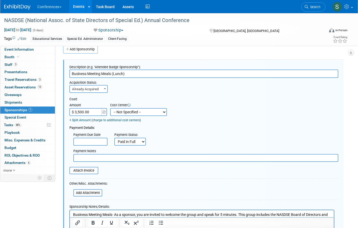
click at [123, 114] on select "-- Not Specified -- Aya Education Aya Healthcare Aya Locums Bespoke Corporate […" at bounding box center [138, 112] width 57 height 8
select select "18965871"
click at [110, 108] on select "-- Not Specified -- Aya Education Aya Healthcare Aya Locums Bespoke Corporate […" at bounding box center [138, 112] width 57 height 8
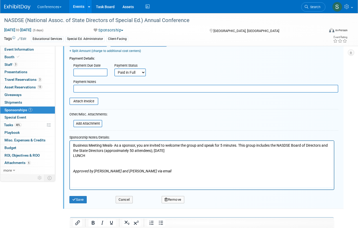
scroll to position [78, 0]
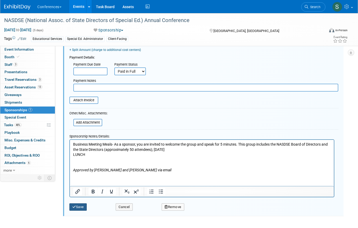
click at [84, 207] on button "Save" at bounding box center [77, 207] width 17 height 7
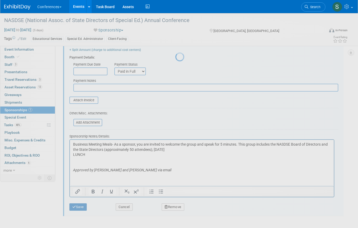
scroll to position [6, 0]
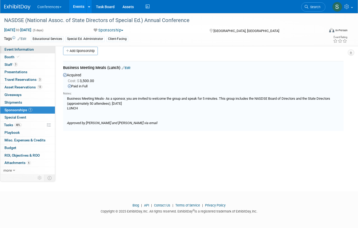
click at [28, 49] on span "Event Information" at bounding box center [18, 49] width 29 height 4
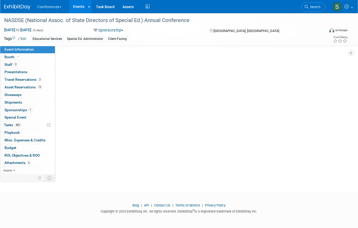
scroll to position [0, 0]
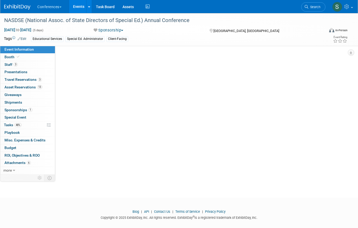
select select "Education"
select select "Client-facing"
select select "[PERSON_NAME]"
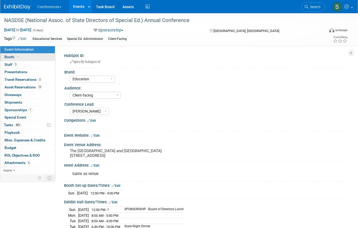
click at [28, 54] on link "Booth" at bounding box center [27, 57] width 55 height 7
select select "6' tabletop"
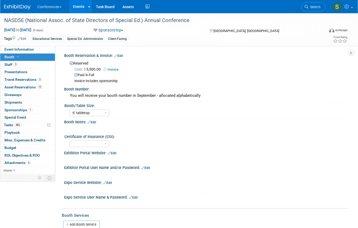
click at [117, 71] on span "Invoice" at bounding box center [113, 69] width 18 height 4
click at [114, 70] on link "Invoice" at bounding box center [113, 70] width 18 height 4
click at [78, 2] on link "Events" at bounding box center [78, 6] width 19 height 13
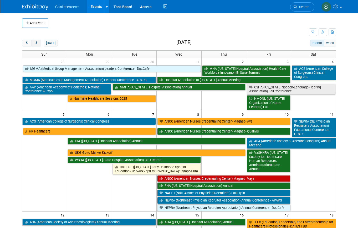
click at [38, 42] on span "next" at bounding box center [36, 43] width 4 height 3
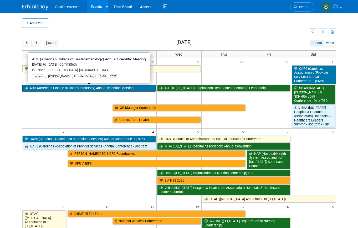
scroll to position [37, 0]
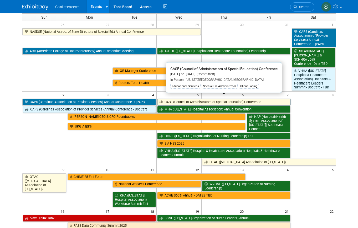
click at [168, 99] on link "CASE (Council of Administrators of Special Education) Conference" at bounding box center [223, 102] width 133 height 7
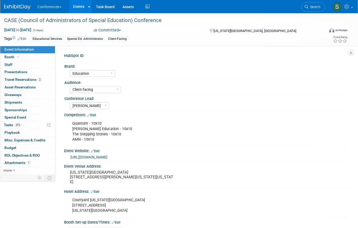
select select "Education"
select select "Client-facing"
select select "[PERSON_NAME]"
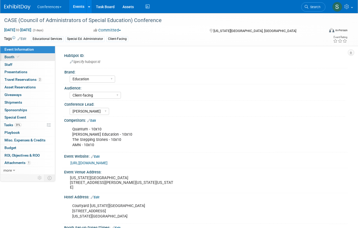
click at [35, 55] on link "Booth" at bounding box center [27, 57] width 55 height 7
select select "6' tabletop"
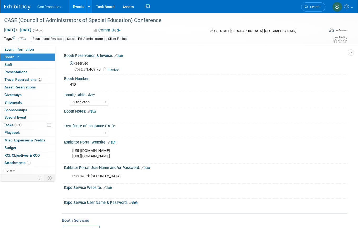
click at [120, 56] on link "Edit" at bounding box center [118, 56] width 9 height 4
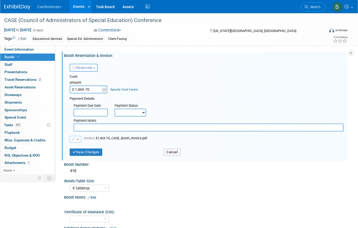
click at [121, 88] on link "Specify Cost Center" at bounding box center [124, 90] width 28 height 4
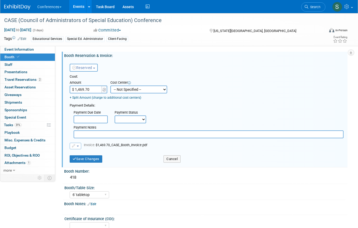
click at [123, 91] on select "-- Not Specified -- Aya Education Aya Healthcare Aya Locums Bespoke Corporate D…" at bounding box center [138, 90] width 57 height 8
select select "18965871"
click at [110, 86] on select "-- Not Specified -- Aya Education Aya Healthcare Aya Locums Bespoke Corporate D…" at bounding box center [138, 90] width 57 height 8
click at [85, 157] on button "Save Changes" at bounding box center [86, 159] width 33 height 7
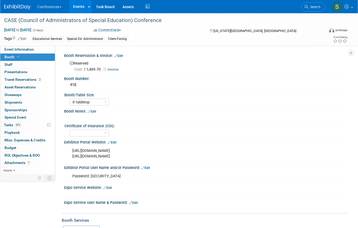
click at [80, 8] on link "Events" at bounding box center [78, 6] width 19 height 13
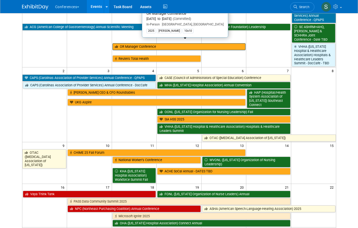
scroll to position [66, 0]
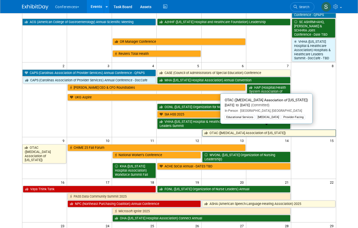
click at [211, 130] on link "OTAC ([MEDICAL_DATA] Association of [US_STATE])" at bounding box center [269, 133] width 134 height 7
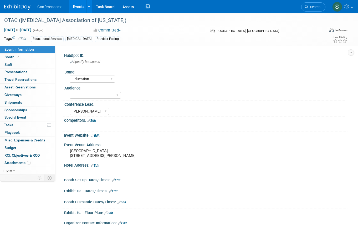
select select "Education"
select select "[PERSON_NAME]"
click at [29, 60] on link "Booth" at bounding box center [27, 57] width 55 height 7
select select "8'x10'"
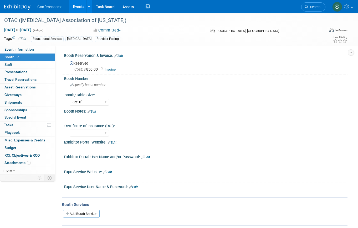
click at [120, 58] on div "Reserved Cost: $ 850.00 Invoice" at bounding box center [205, 65] width 283 height 15
click at [120, 56] on link "Edit" at bounding box center [118, 56] width 9 height 4
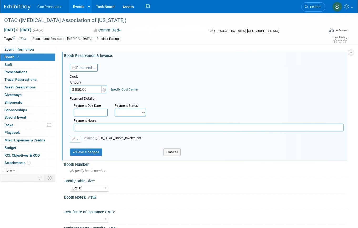
click at [118, 90] on link "Specify Cost Center" at bounding box center [124, 90] width 28 height 4
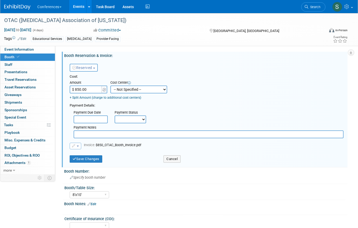
click at [121, 90] on select "-- Not Specified -- Aya Education Aya Healthcare Aya Locums Bespoke Corporate D…" at bounding box center [138, 90] width 57 height 8
select select "18965871"
click at [110, 86] on select "-- Not Specified -- Aya Education Aya Healthcare Aya Locums Bespoke Corporate D…" at bounding box center [138, 90] width 57 height 8
click at [89, 158] on button "Save Changes" at bounding box center [86, 159] width 33 height 7
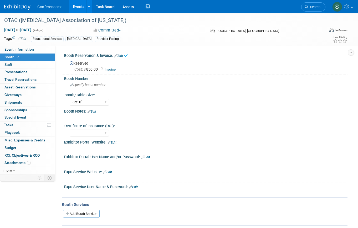
click at [80, 5] on link "Events" at bounding box center [78, 6] width 19 height 13
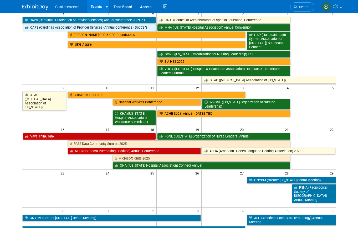
scroll to position [117, 0]
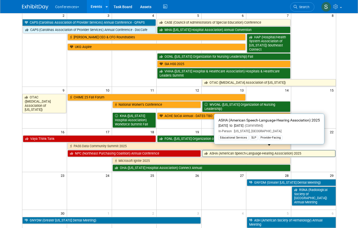
click at [220, 150] on link "ASHA (American Speech-Language-Hearing Association) 2025" at bounding box center [268, 153] width 133 height 7
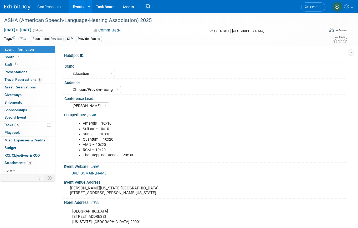
select select "Education"
select select "Clinician/Provider-facing"
select select "Sophie"
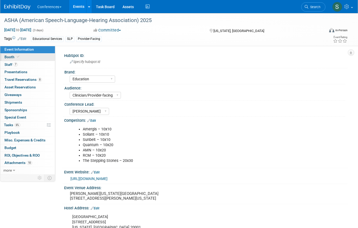
click at [42, 56] on link "Booth" at bounding box center [27, 57] width 55 height 7
select select "10'x20'"
select select "Yes"
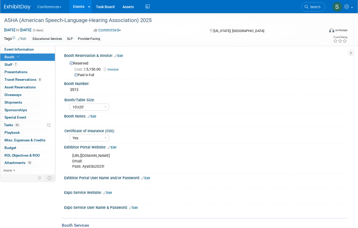
click at [119, 55] on link "Edit" at bounding box center [118, 56] width 9 height 4
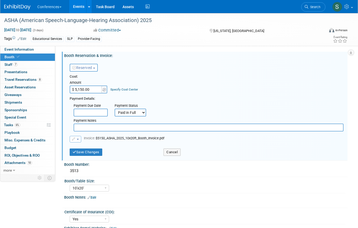
click at [129, 89] on link "Specify Cost Center" at bounding box center [124, 90] width 28 height 4
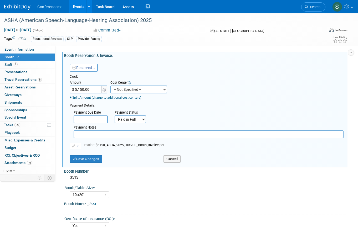
click at [129, 93] on select "-- Not Specified -- Aya Education Aya Healthcare Aya Locums Bespoke Corporate D…" at bounding box center [138, 90] width 57 height 8
click at [110, 86] on select "-- Not Specified -- Aya Education Aya Healthcare Aya Locums Bespoke Corporate D…" at bounding box center [138, 90] width 57 height 8
click at [129, 92] on select "-- Not Specified -- Aya Education Aya Healthcare Aya Locums Bespoke Corporate D…" at bounding box center [138, 90] width 57 height 8
select select "18965871"
click at [110, 86] on select "-- Not Specified -- Aya Education Aya Healthcare Aya Locums Bespoke Corporate D…" at bounding box center [138, 90] width 57 height 8
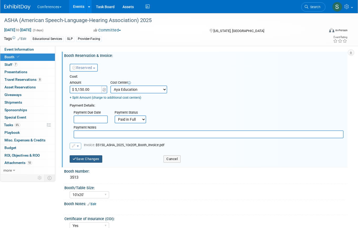
click at [97, 160] on button "Save Changes" at bounding box center [86, 159] width 33 height 7
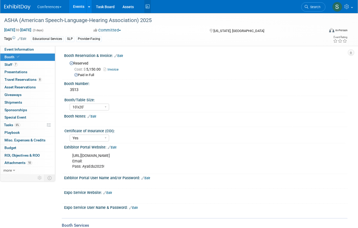
click at [148, 6] on icon at bounding box center [147, 7] width 7 height 8
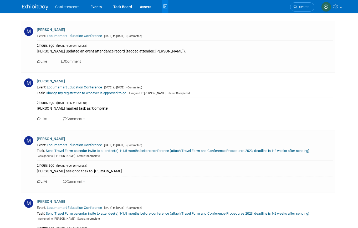
scroll to position [2997, 0]
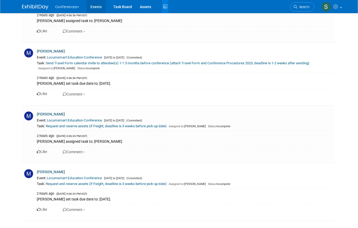
click at [96, 6] on link "Events" at bounding box center [95, 6] width 19 height 13
